Goal: Find specific page/section: Find specific page/section

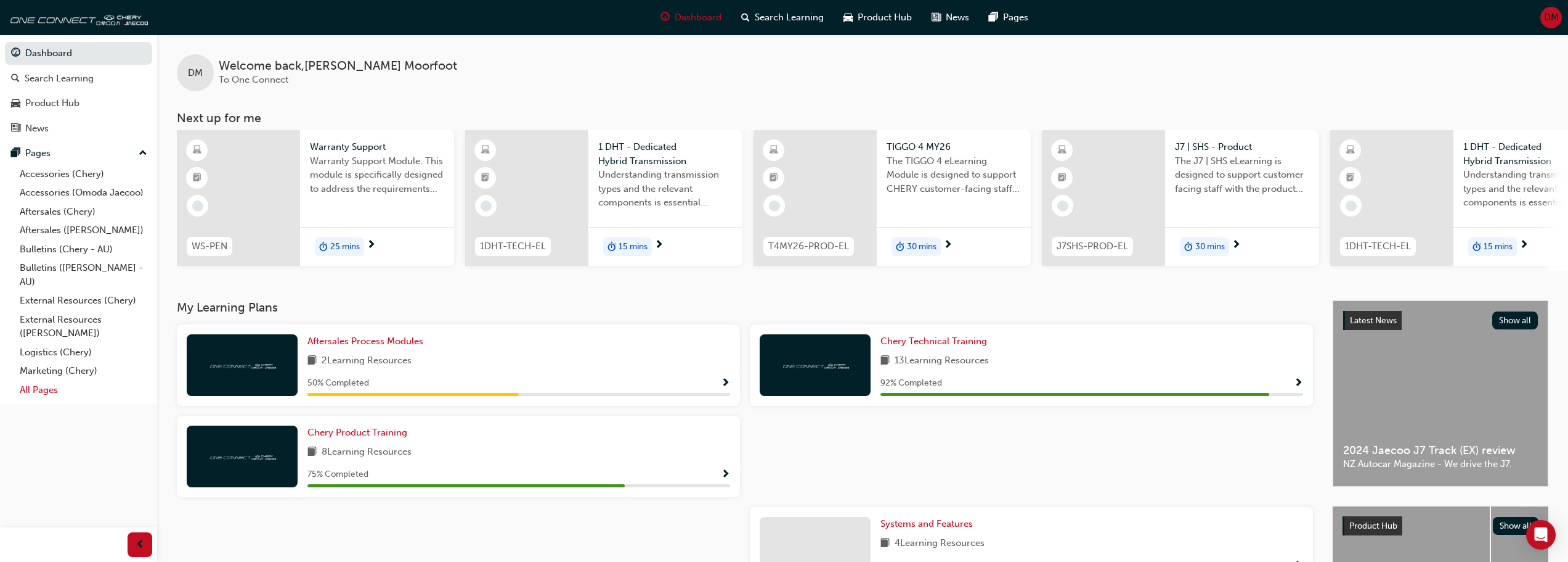
click at [44, 389] on link "All Pages" at bounding box center [83, 390] width 137 height 19
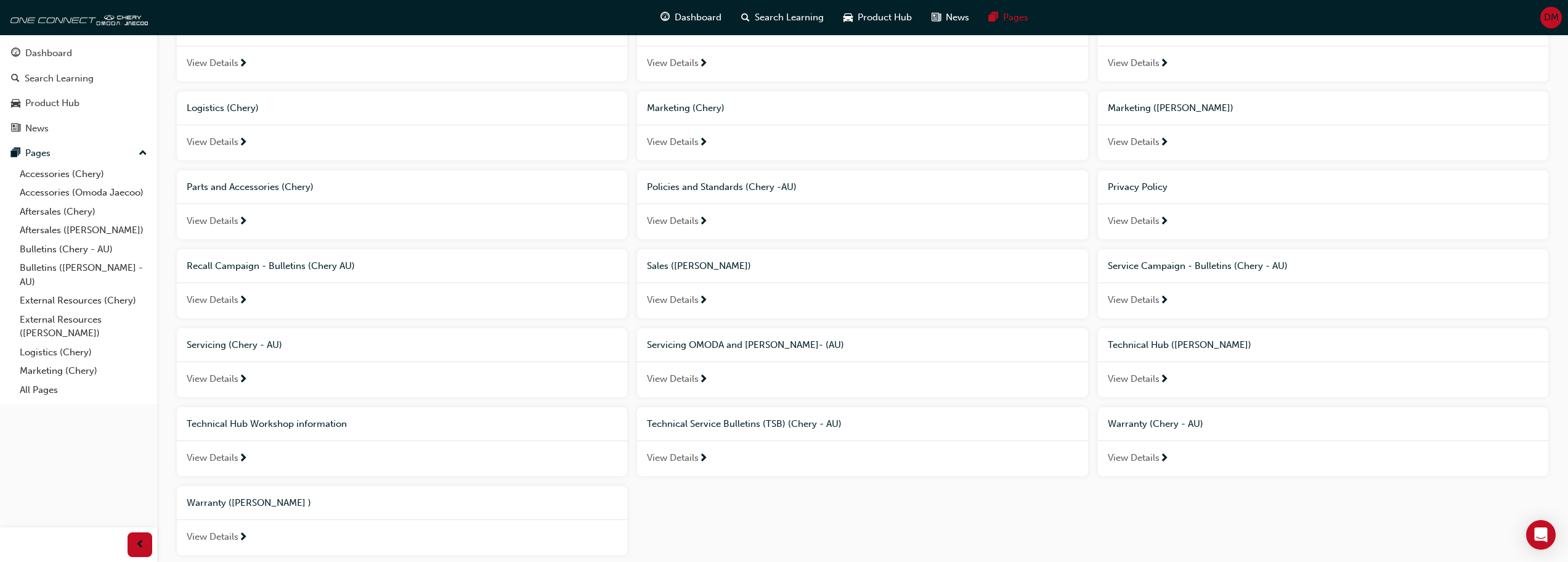
scroll to position [462, 0]
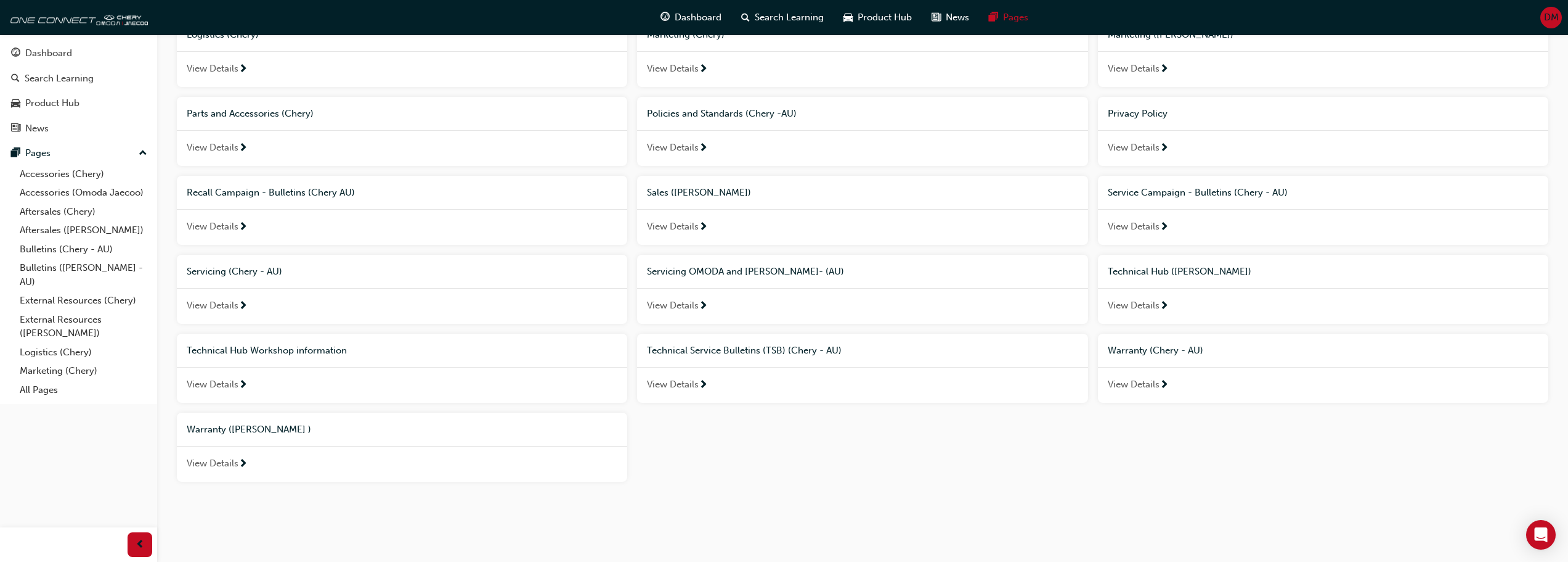
click at [675, 384] on span "View Details" at bounding box center [672, 384] width 52 height 14
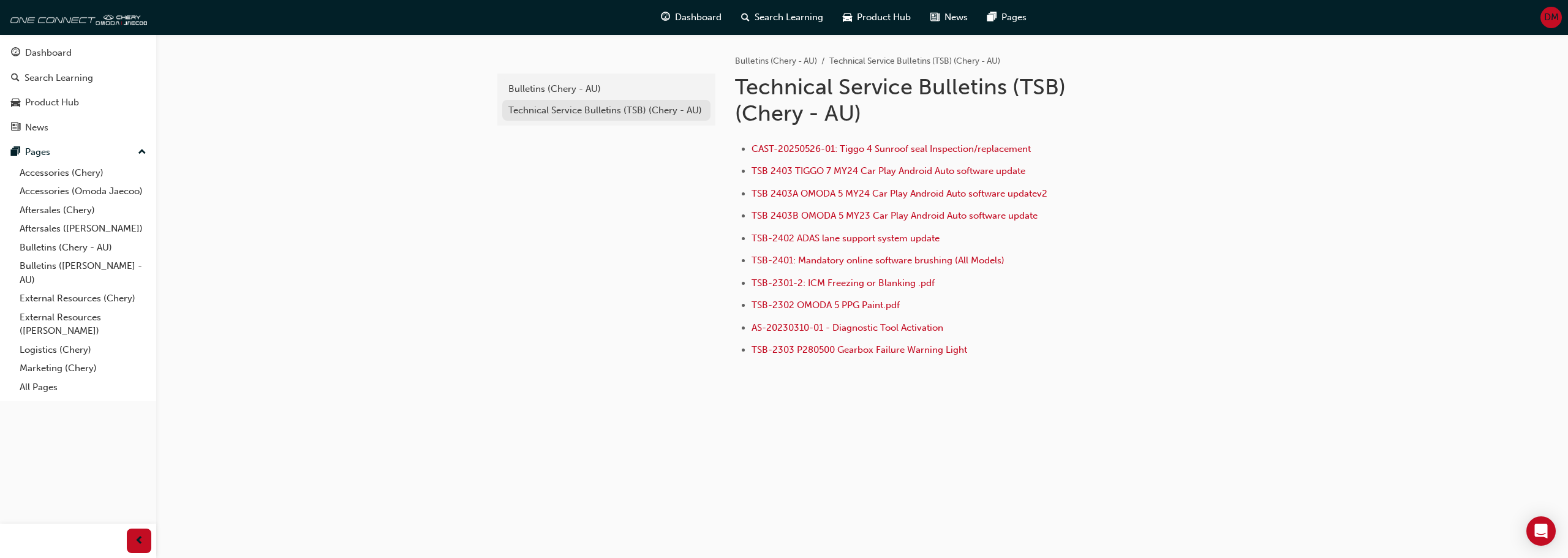
click at [551, 112] on div "Technical Service Bulletins (TSB) (Chery - AU)" at bounding box center [606, 111] width 196 height 14
click at [552, 87] on div "Bulletins (Chery - AU)" at bounding box center [606, 89] width 196 height 14
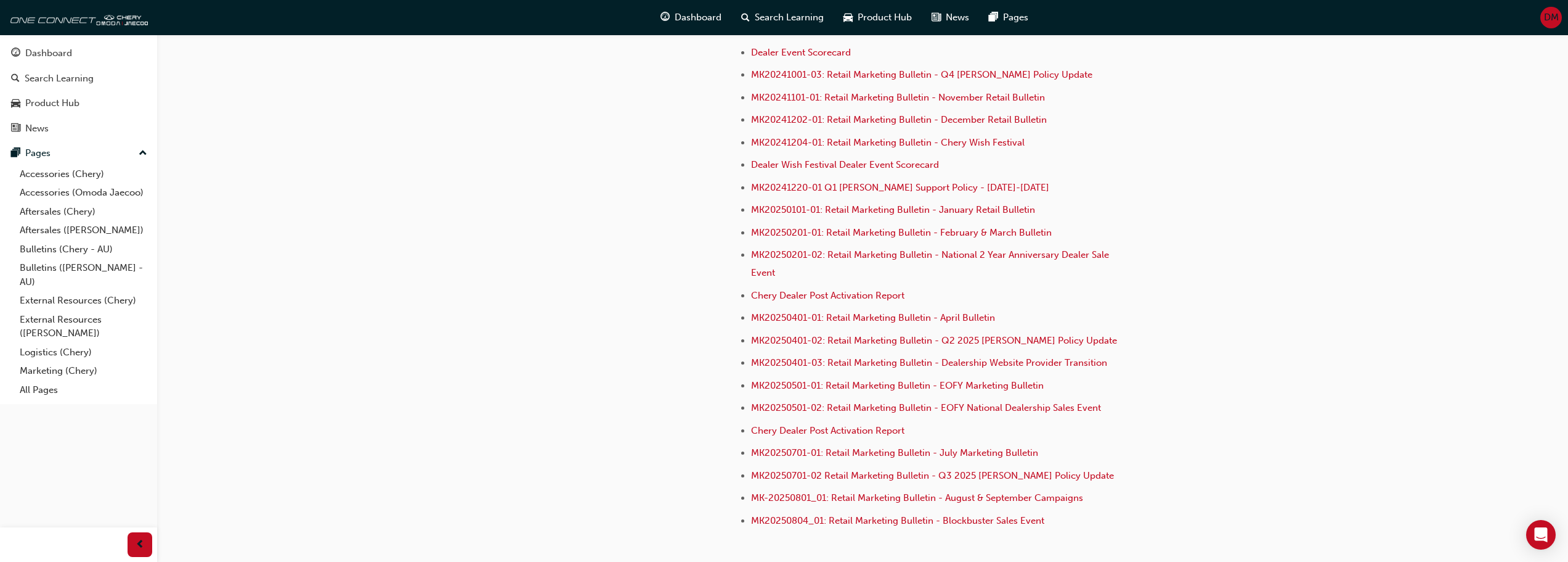
scroll to position [3375, 0]
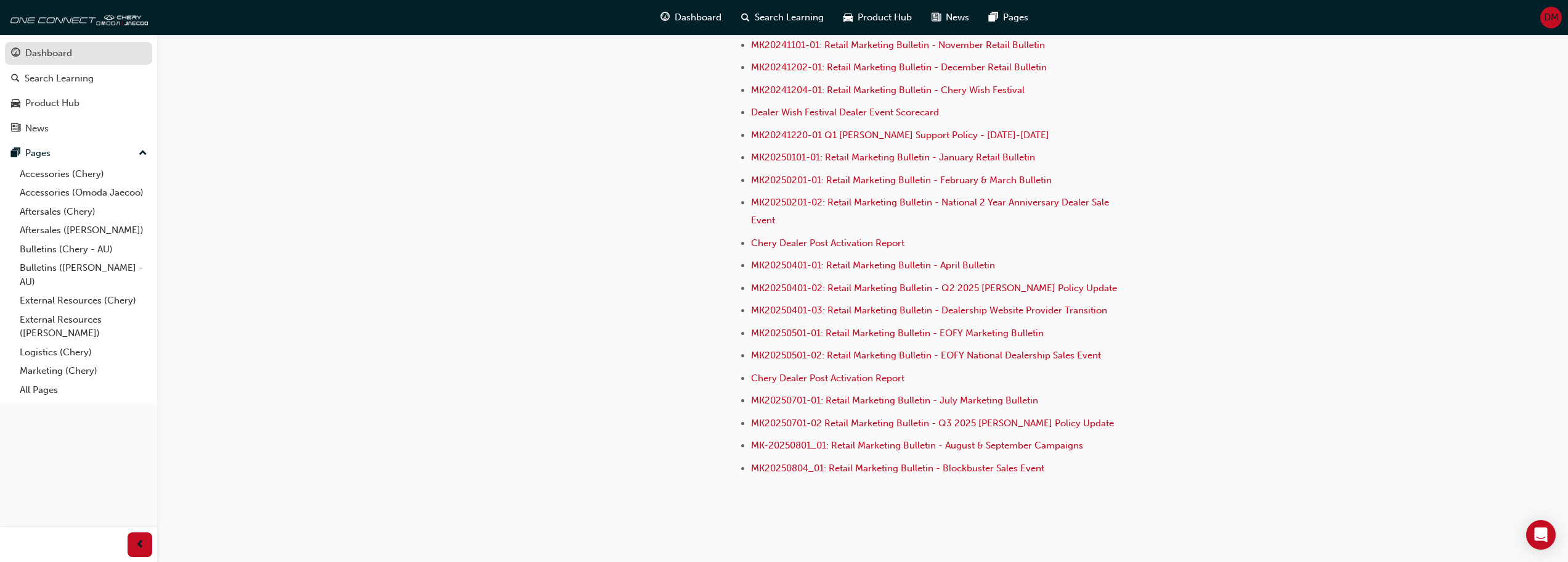
click at [44, 48] on div "Dashboard" at bounding box center [49, 53] width 47 height 14
